Goal: Find contact information: Find contact information

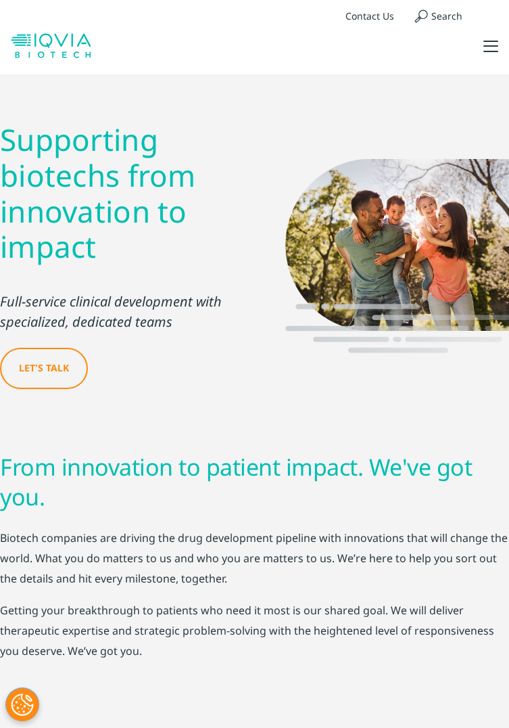
click at [490, 48] on div at bounding box center [491, 47] width 15 height 14
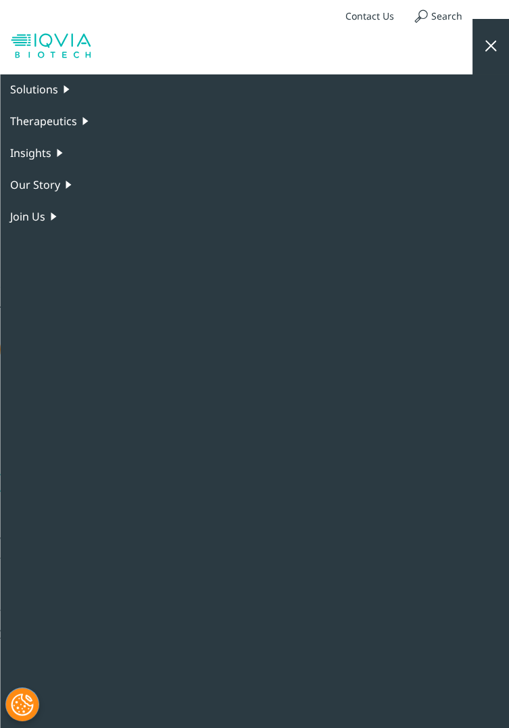
click at [374, 18] on link "Contact Us" at bounding box center [369, 15] width 69 height 33
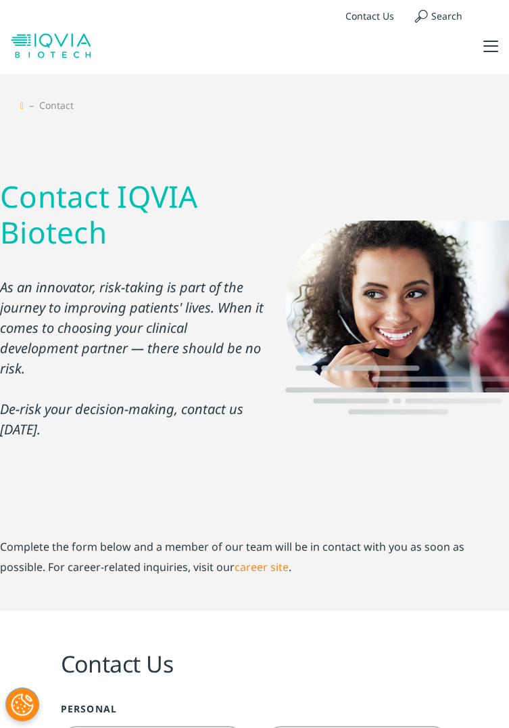
click at [235, 567] on link "career site" at bounding box center [262, 566] width 54 height 15
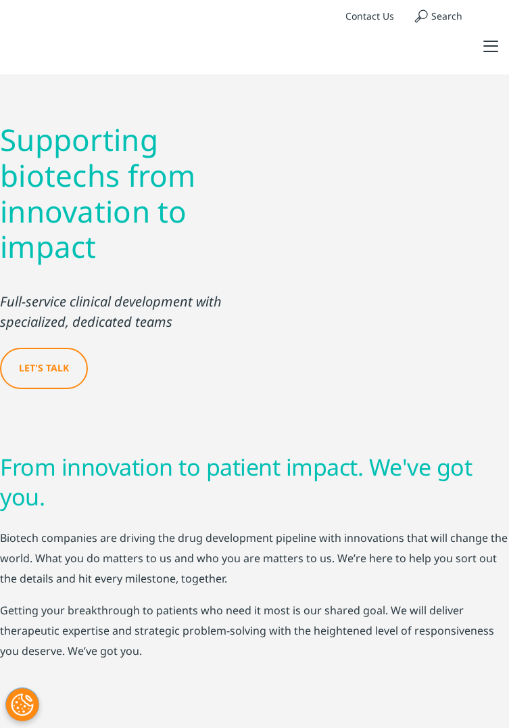
click at [498, 40] on button at bounding box center [491, 46] width 37 height 55
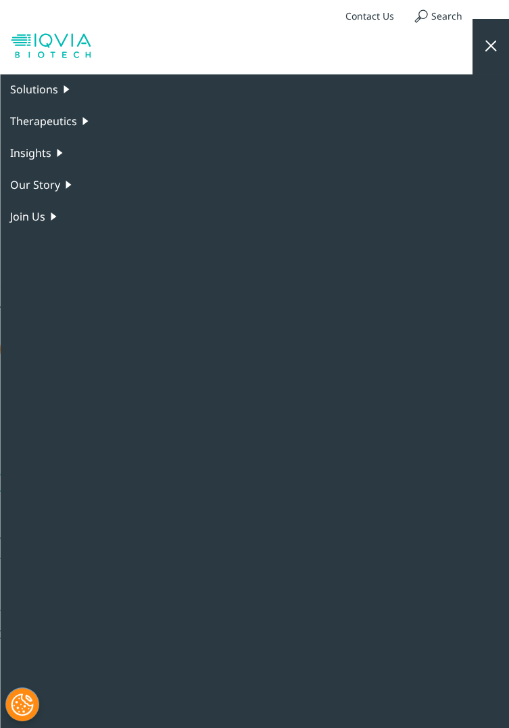
click at [43, 218] on link "Join Us" at bounding box center [254, 216] width 489 height 16
click at [51, 278] on link "Careers" at bounding box center [261, 278] width 475 height 15
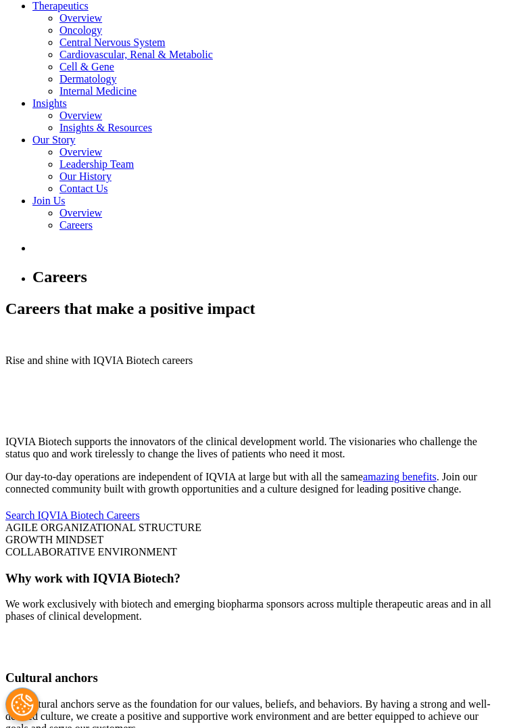
scroll to position [344, 0]
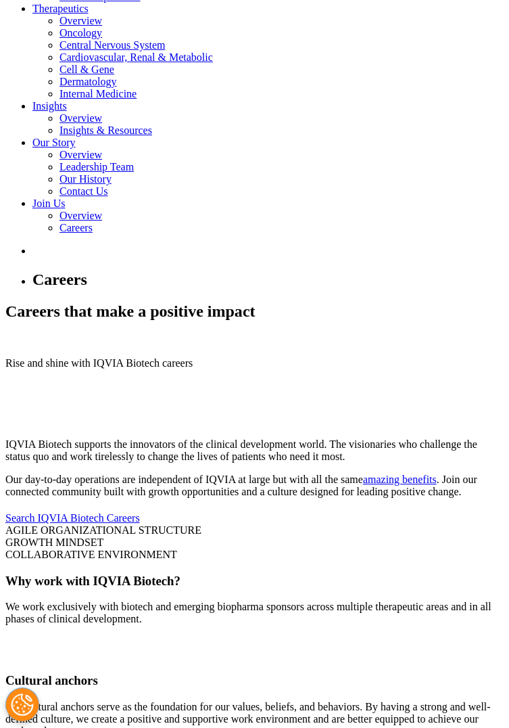
click at [140, 512] on link "Search IQVIA Biotech Careers" at bounding box center [72, 517] width 135 height 11
